Goal: Information Seeking & Learning: Find specific fact

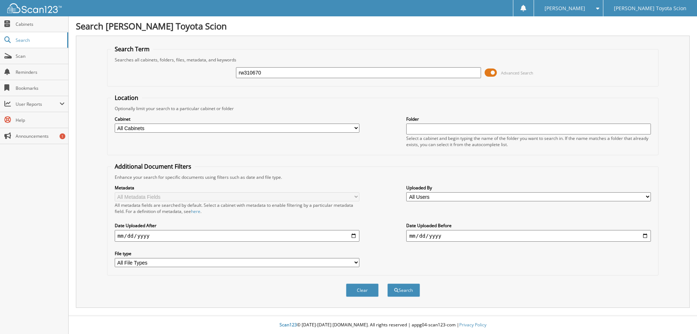
type input "rw310670"
click at [492, 71] on span at bounding box center [491, 72] width 12 height 11
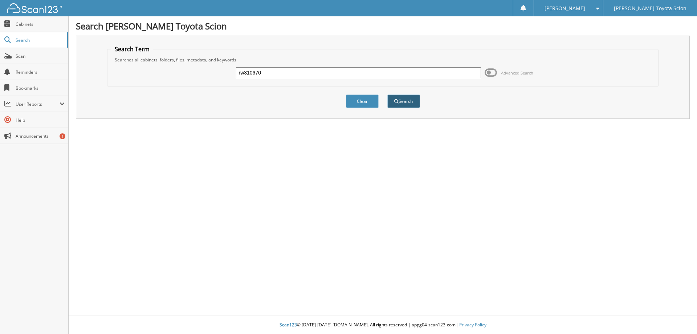
click at [405, 104] on button "Search" at bounding box center [403, 100] width 33 height 13
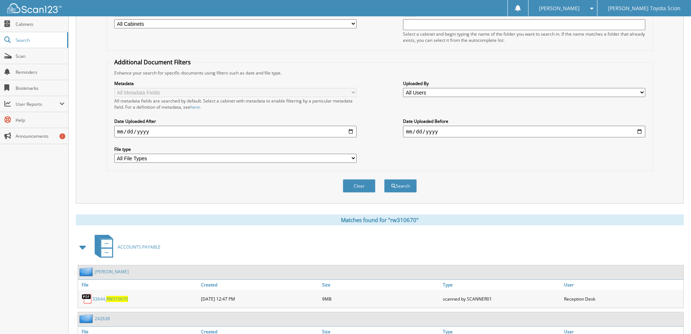
scroll to position [250, 0]
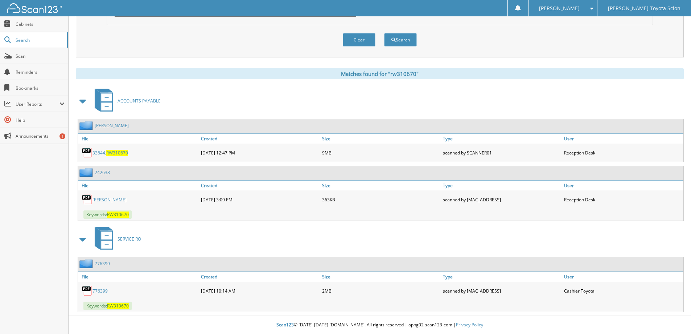
click at [111, 124] on link "[PERSON_NAME]" at bounding box center [112, 125] width 34 height 6
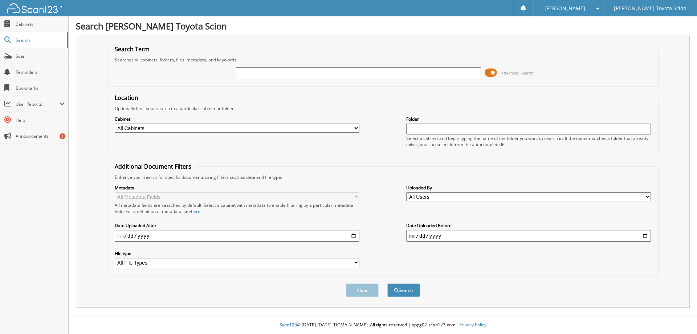
click at [281, 74] on input "text" at bounding box center [358, 72] width 245 height 11
type input "rw310670"
click at [496, 73] on span at bounding box center [491, 72] width 12 height 11
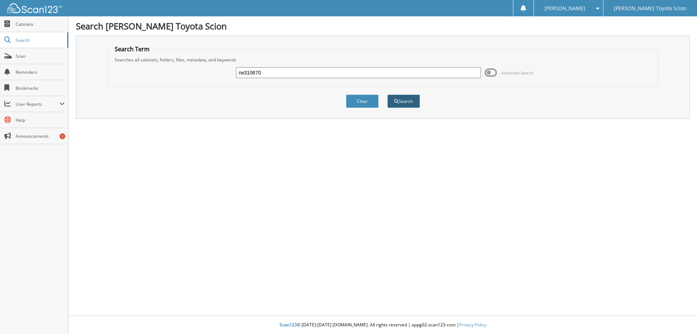
click at [407, 96] on button "Search" at bounding box center [403, 100] width 33 height 13
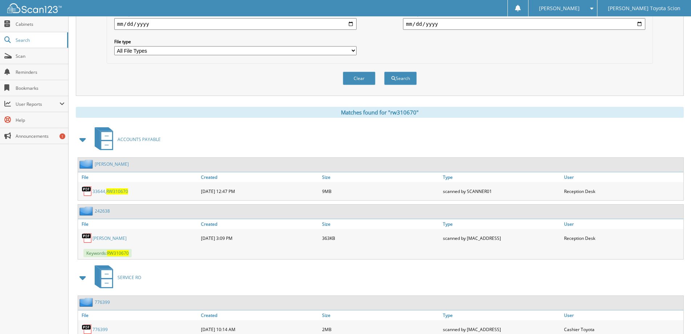
scroll to position [218, 0]
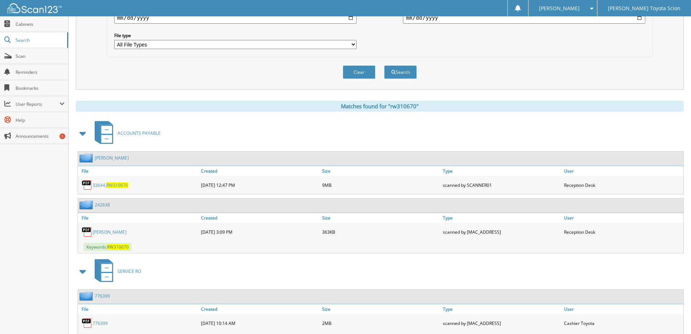
click at [121, 187] on span "RW310670" at bounding box center [117, 185] width 22 height 6
click at [126, 159] on link "BARRAGAN, VANIA" at bounding box center [112, 158] width 34 height 6
